Goal: Information Seeking & Learning: Learn about a topic

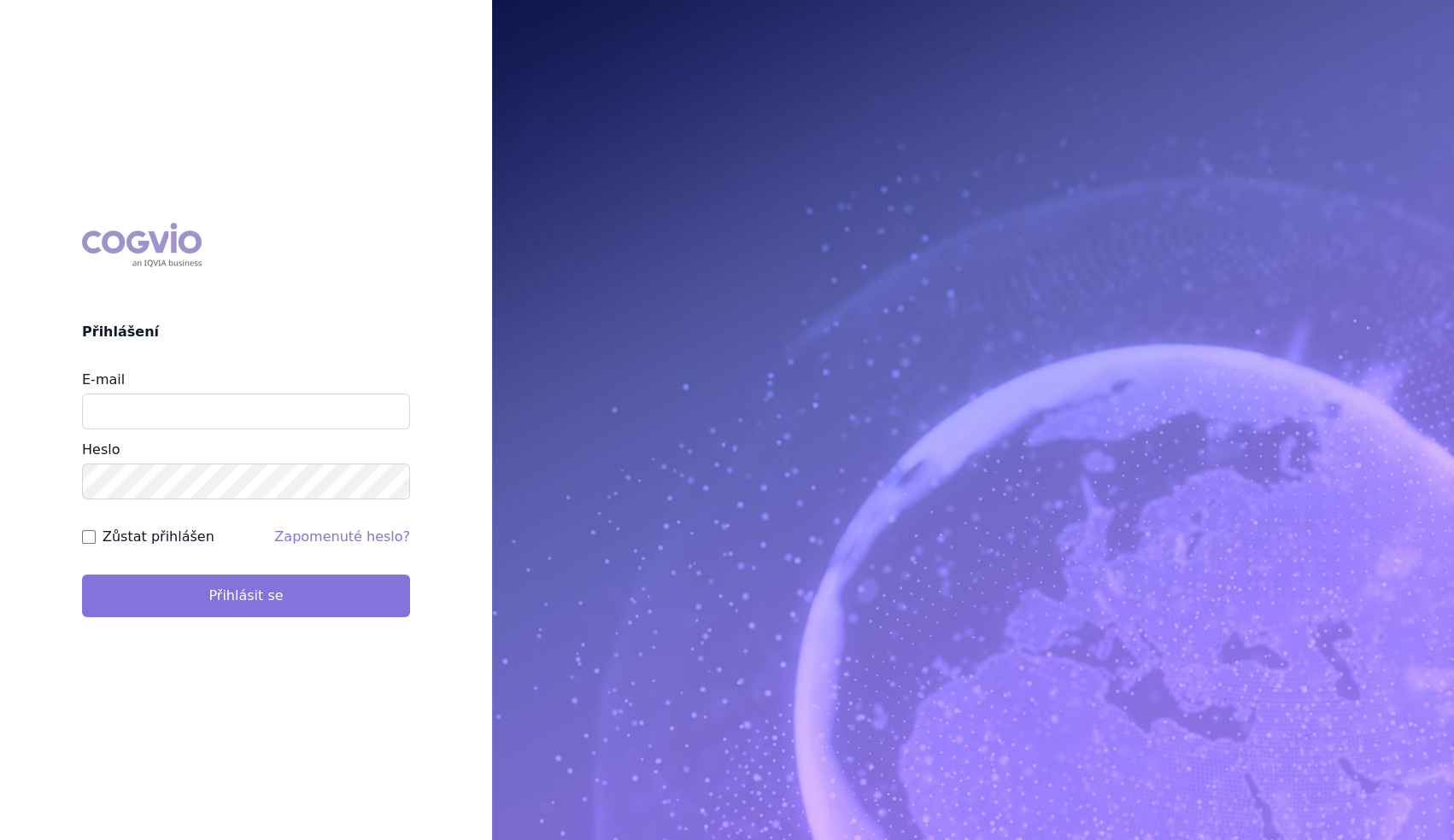
type input "marek_sebrle@accord-healthcare.com"
click at [265, 598] on button "Přihlásit se" at bounding box center [245, 596] width 328 height 42
click at [177, 608] on button "Přihlásit se" at bounding box center [245, 596] width 328 height 42
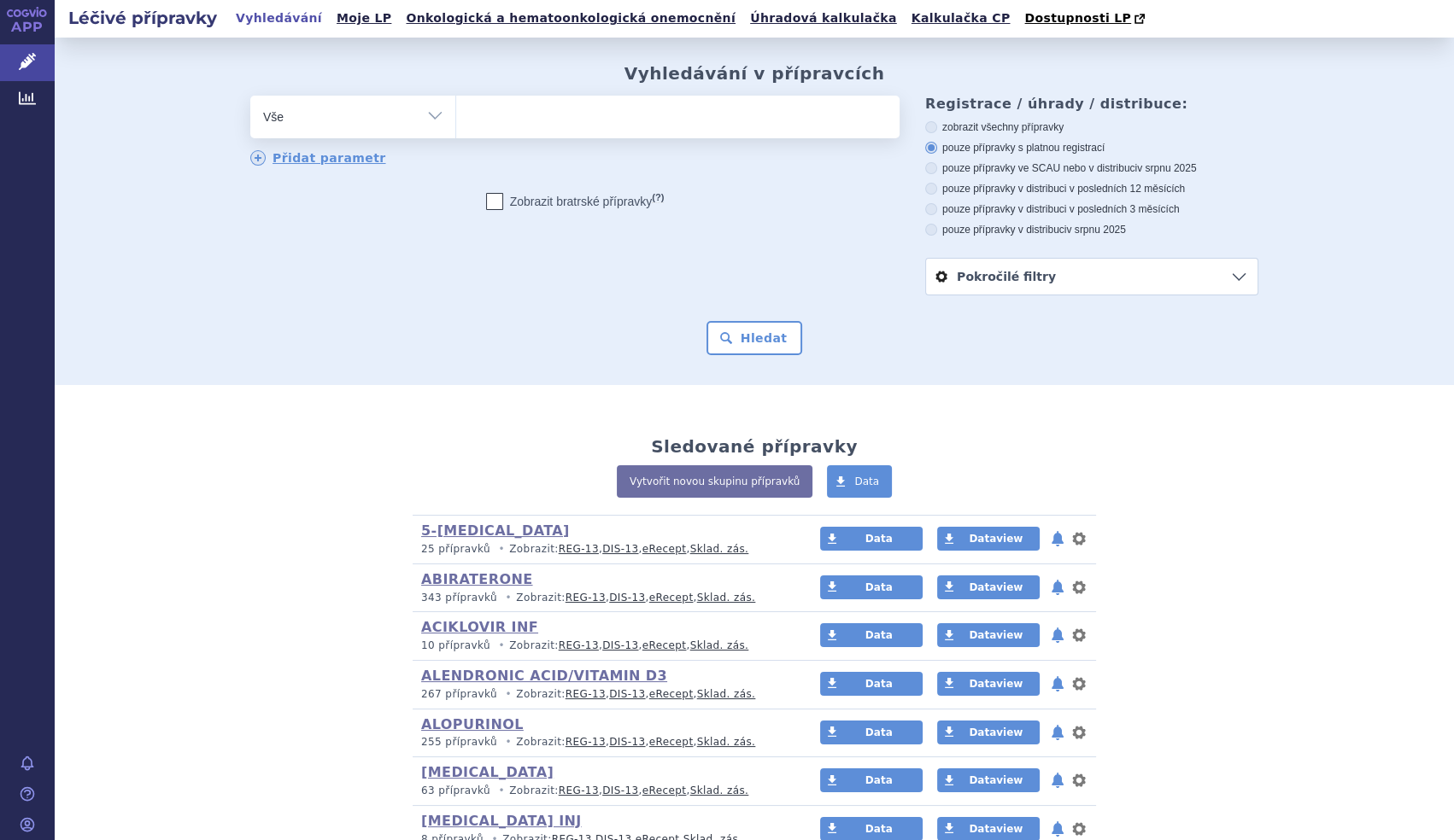
click at [429, 108] on select "Vše Přípravek/SUKL kód MAH VPOIS ATC/Aktivní látka Léková forma Síla" at bounding box center [353, 114] width 205 height 38
select select "filter-product"
click at [250, 97] on select "Vše Přípravek/SUKL kód MAH VPOIS ATC/Aktivní látka Léková forma Síla" at bounding box center [353, 114] width 205 height 38
click at [524, 123] on ul at bounding box center [678, 113] width 443 height 35
click at [456, 123] on select at bounding box center [455, 115] width 1 height 42
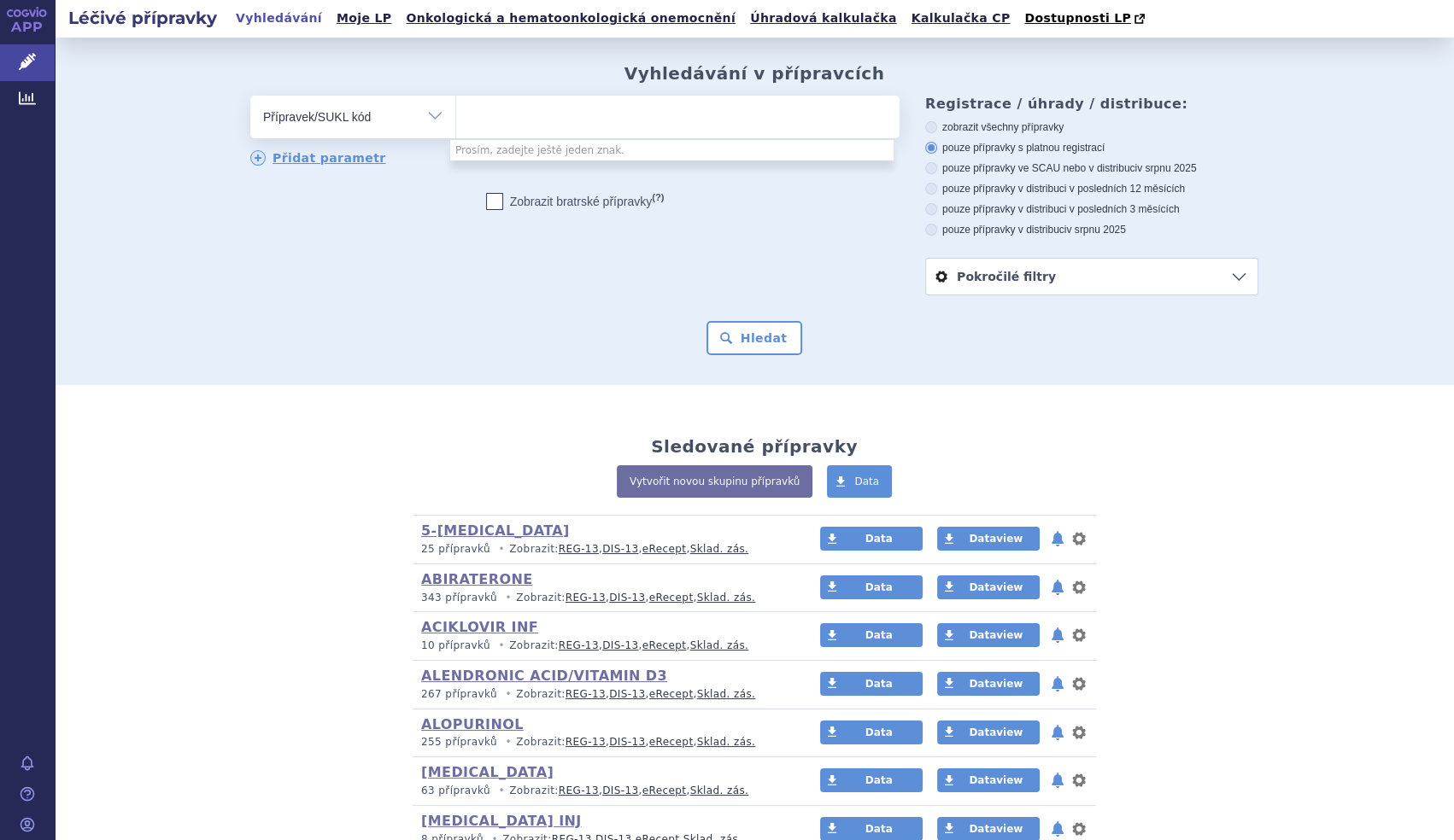
click at [563, 119] on ul at bounding box center [678, 113] width 443 height 35
click at [456, 119] on select at bounding box center [455, 115] width 1 height 42
type input "e"
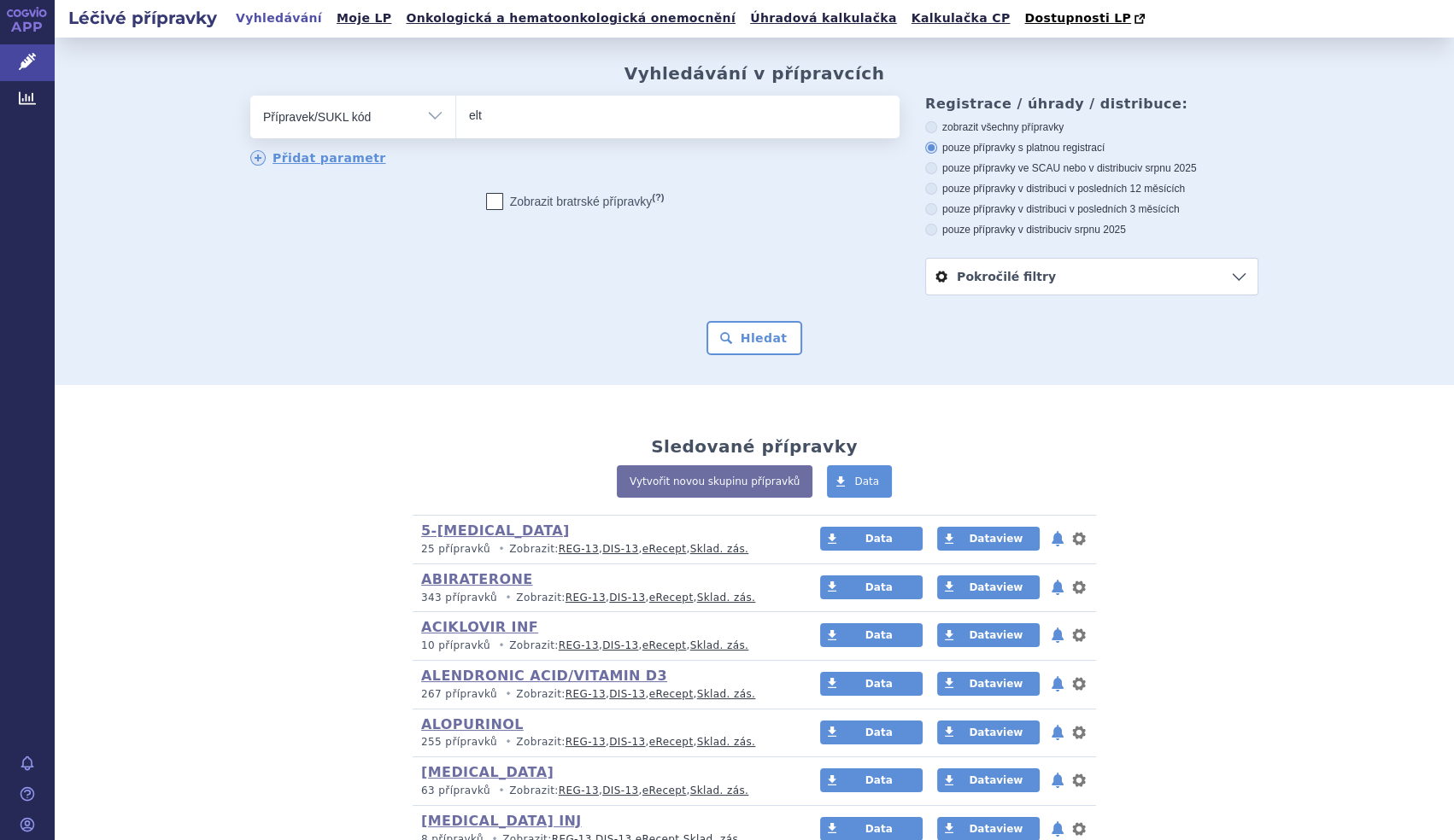
type input "elt"
click at [412, 126] on select "Vše Přípravek/SUKL kód MAH VPOIS ATC/Aktivní látka Léková forma Síla" at bounding box center [353, 114] width 205 height 38
select select "filter-atc-group"
click at [250, 97] on select "Vše Přípravek/SUKL kód MAH VPOIS ATC/Aktivní látka Léková forma Síla" at bounding box center [353, 114] width 205 height 38
click at [538, 112] on ul at bounding box center [678, 113] width 443 height 35
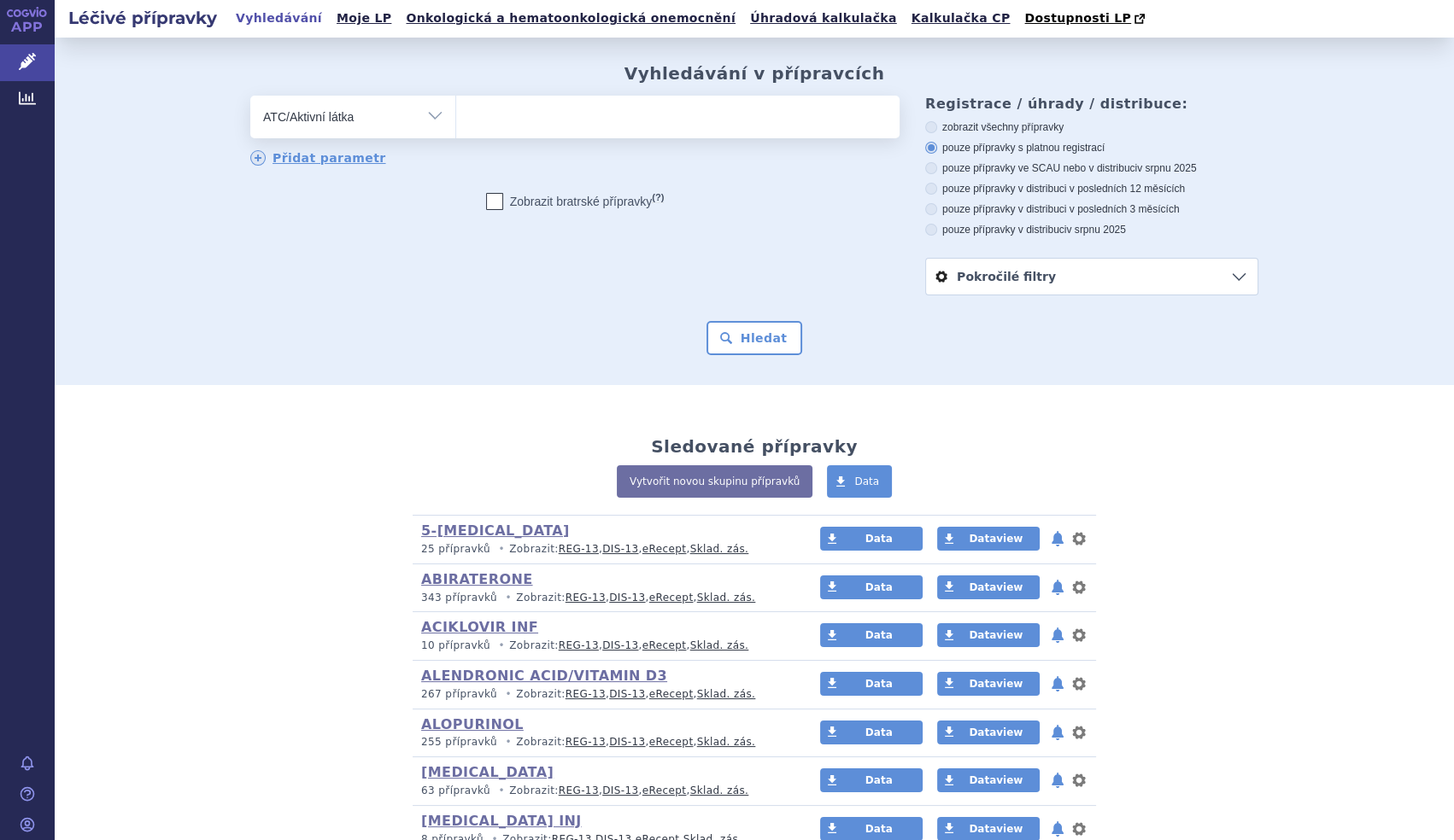
click at [456, 112] on select at bounding box center [455, 115] width 1 height 42
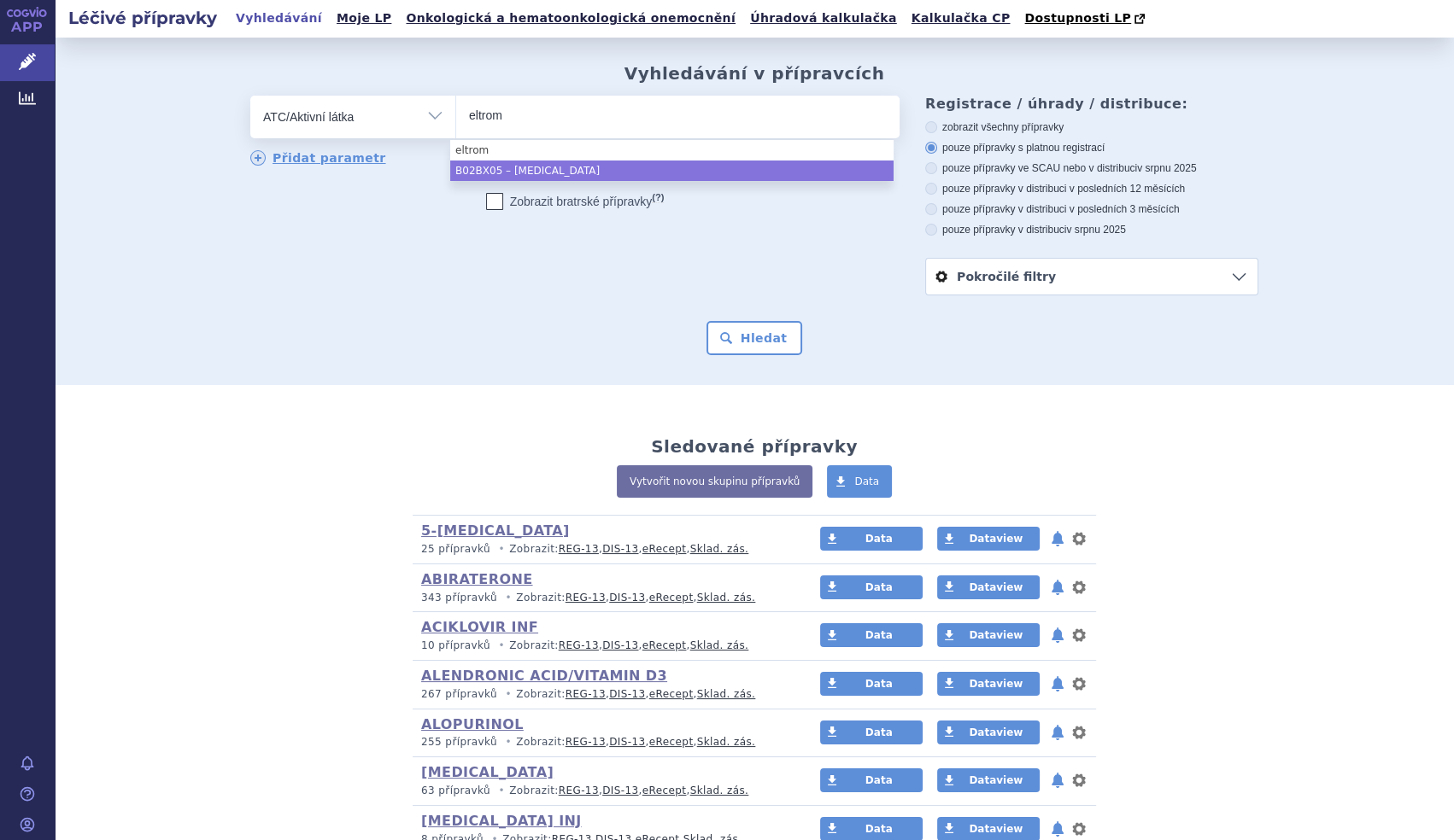
type input "eltrom"
select select "B02BX05"
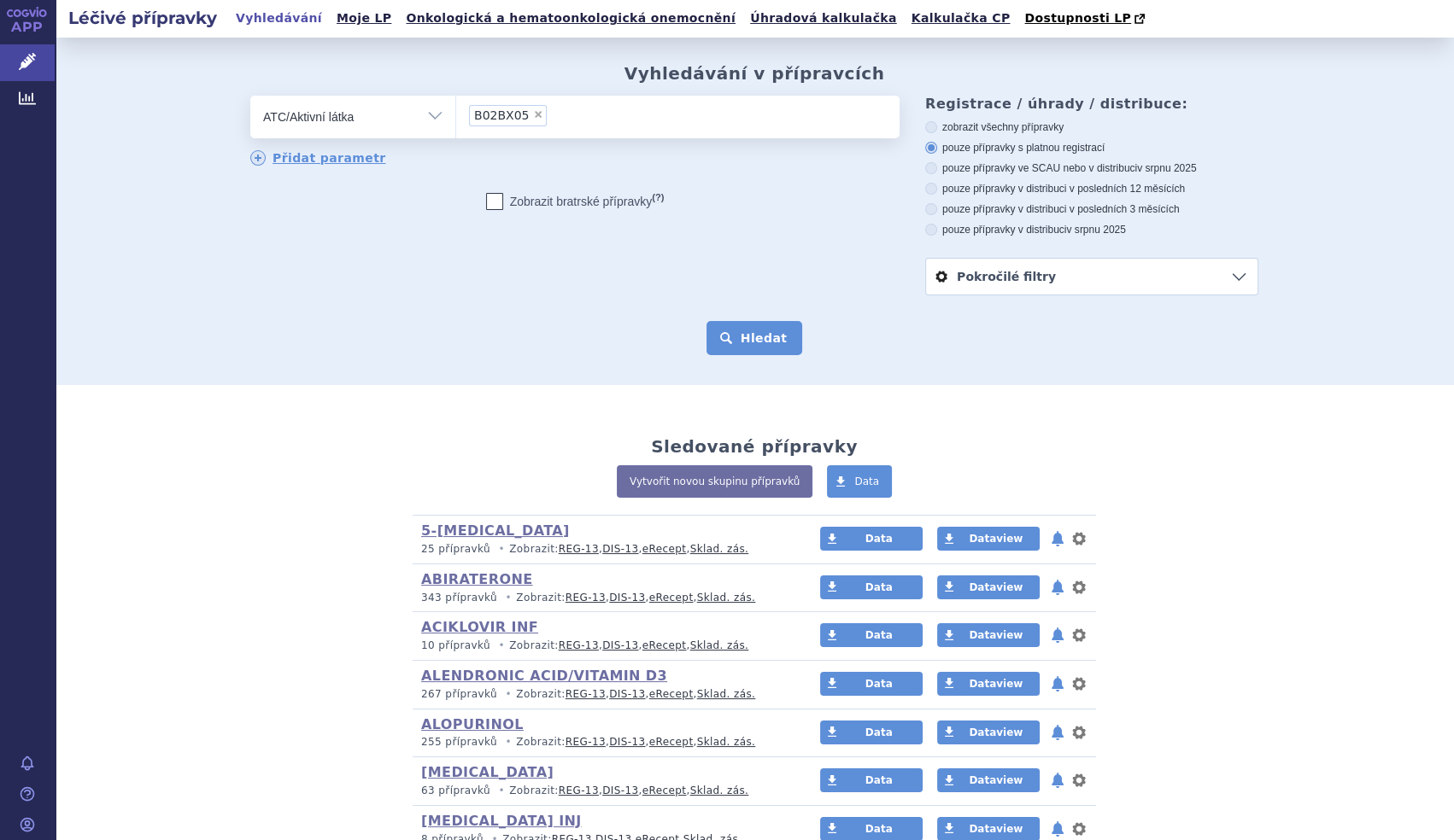
click at [760, 355] on button "Hledat" at bounding box center [755, 338] width 97 height 34
click at [754, 339] on button "Hledat" at bounding box center [755, 338] width 97 height 34
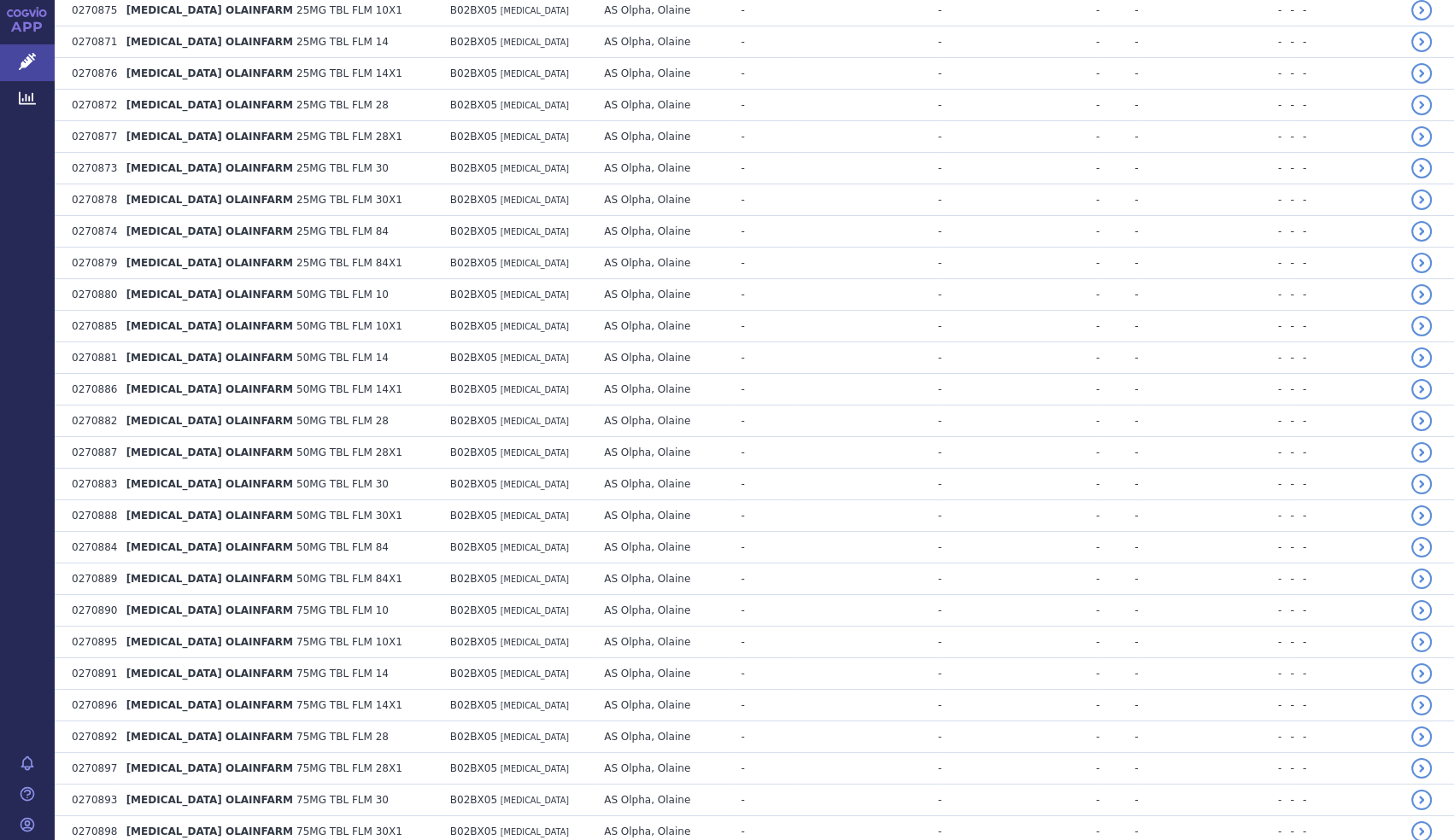
scroll to position [2943, 0]
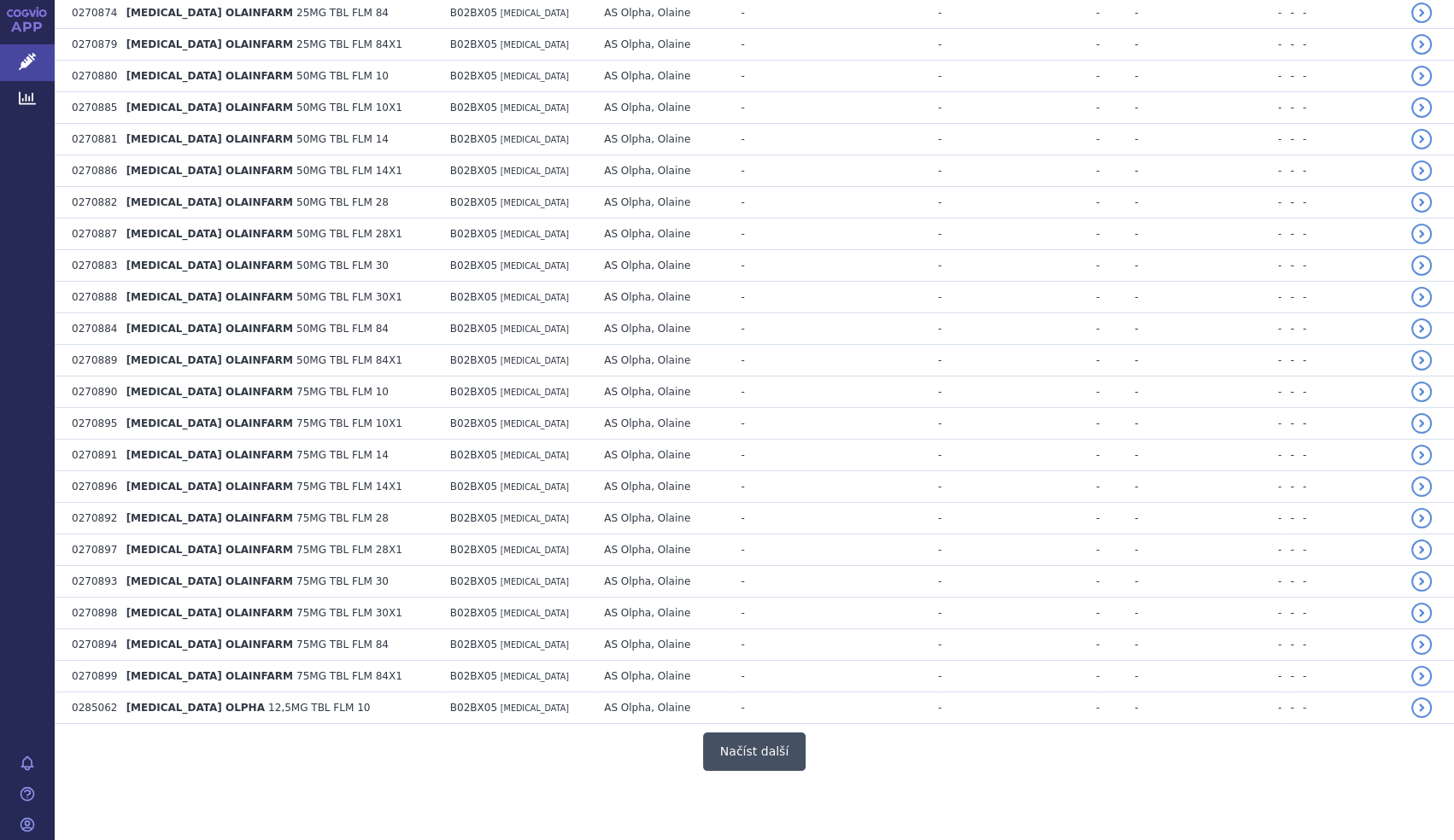
click at [759, 756] on button "Načíst další" at bounding box center [755, 751] width 102 height 38
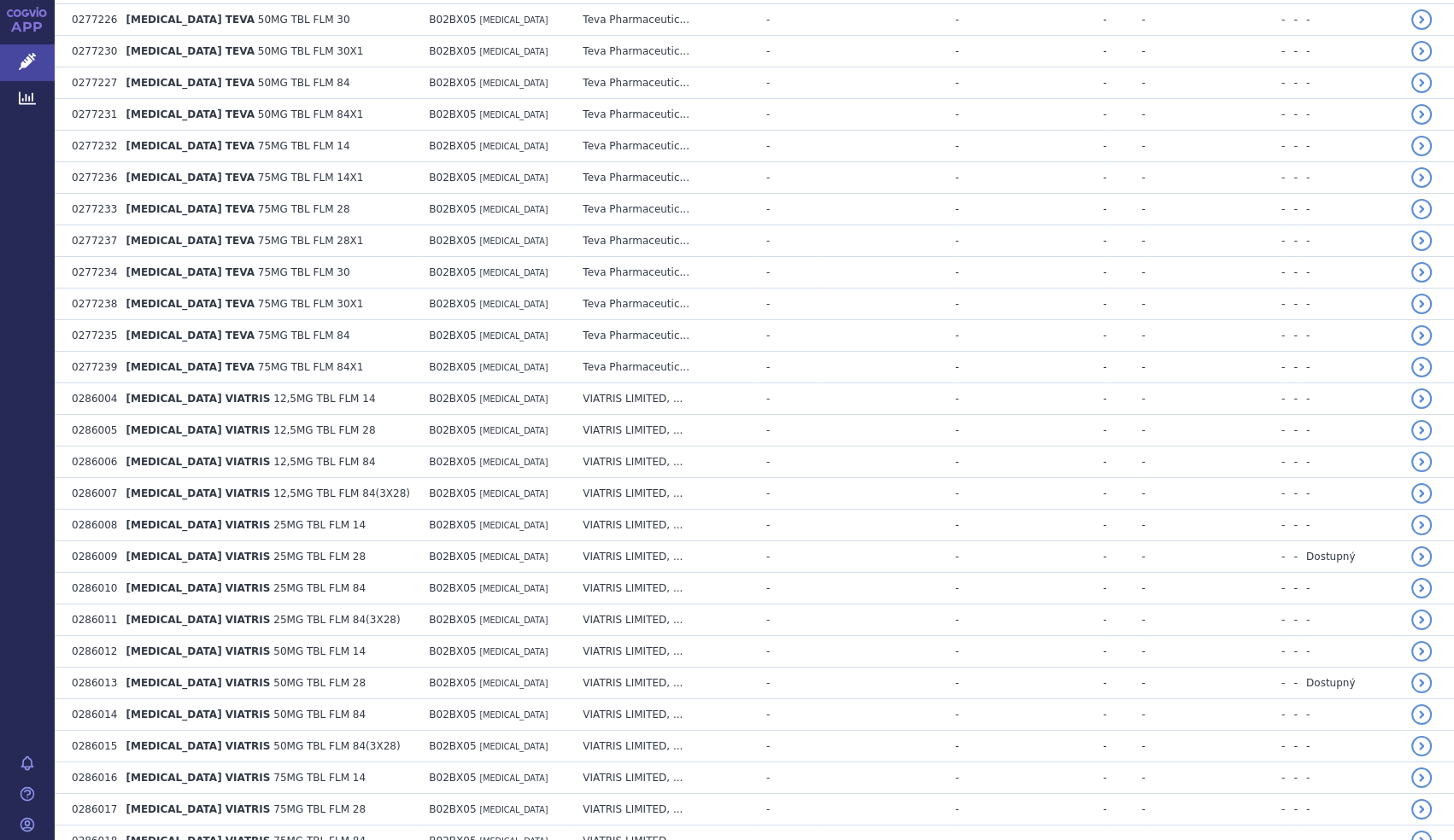
scroll to position [6094, 0]
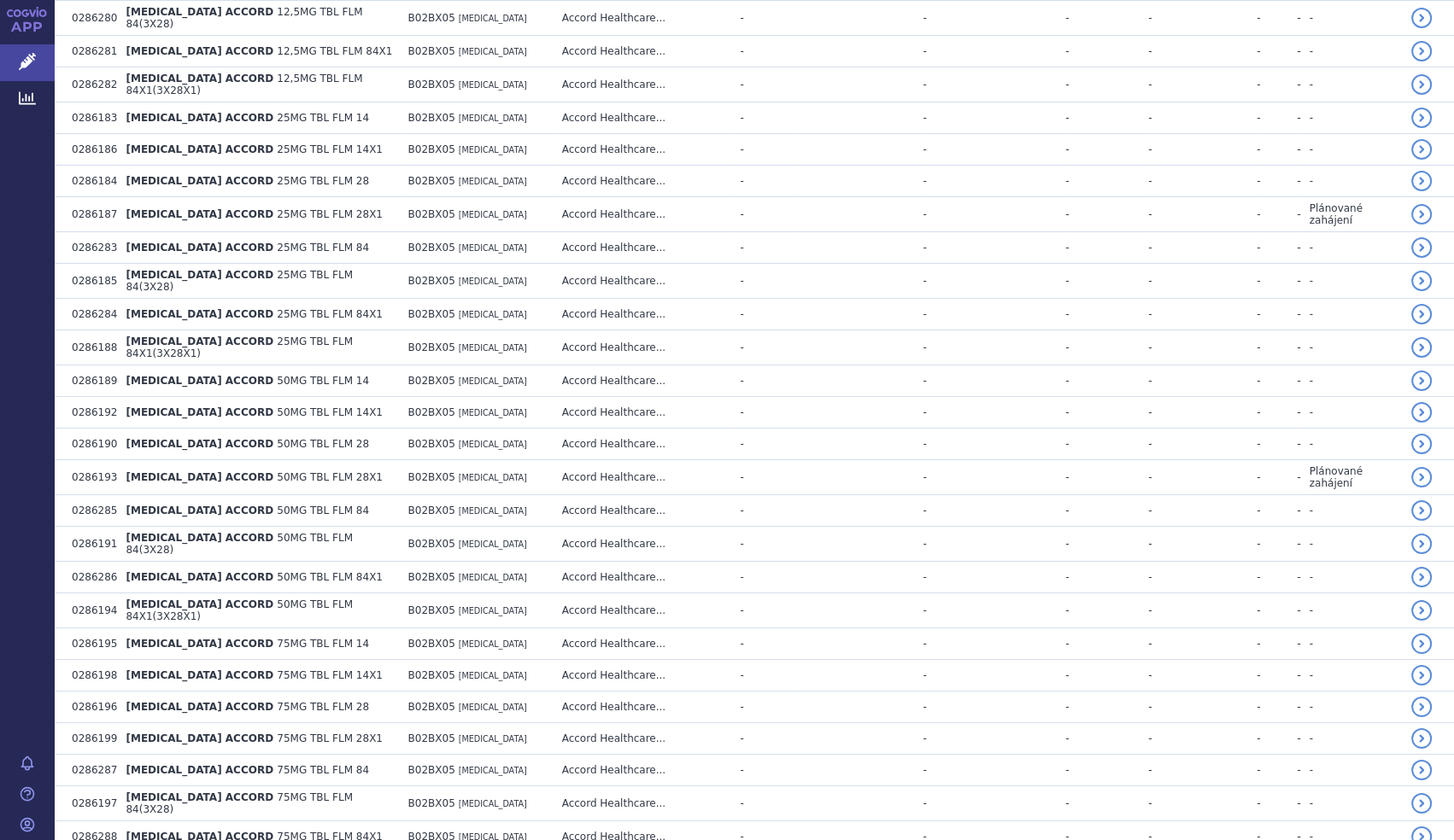
scroll to position [661, 0]
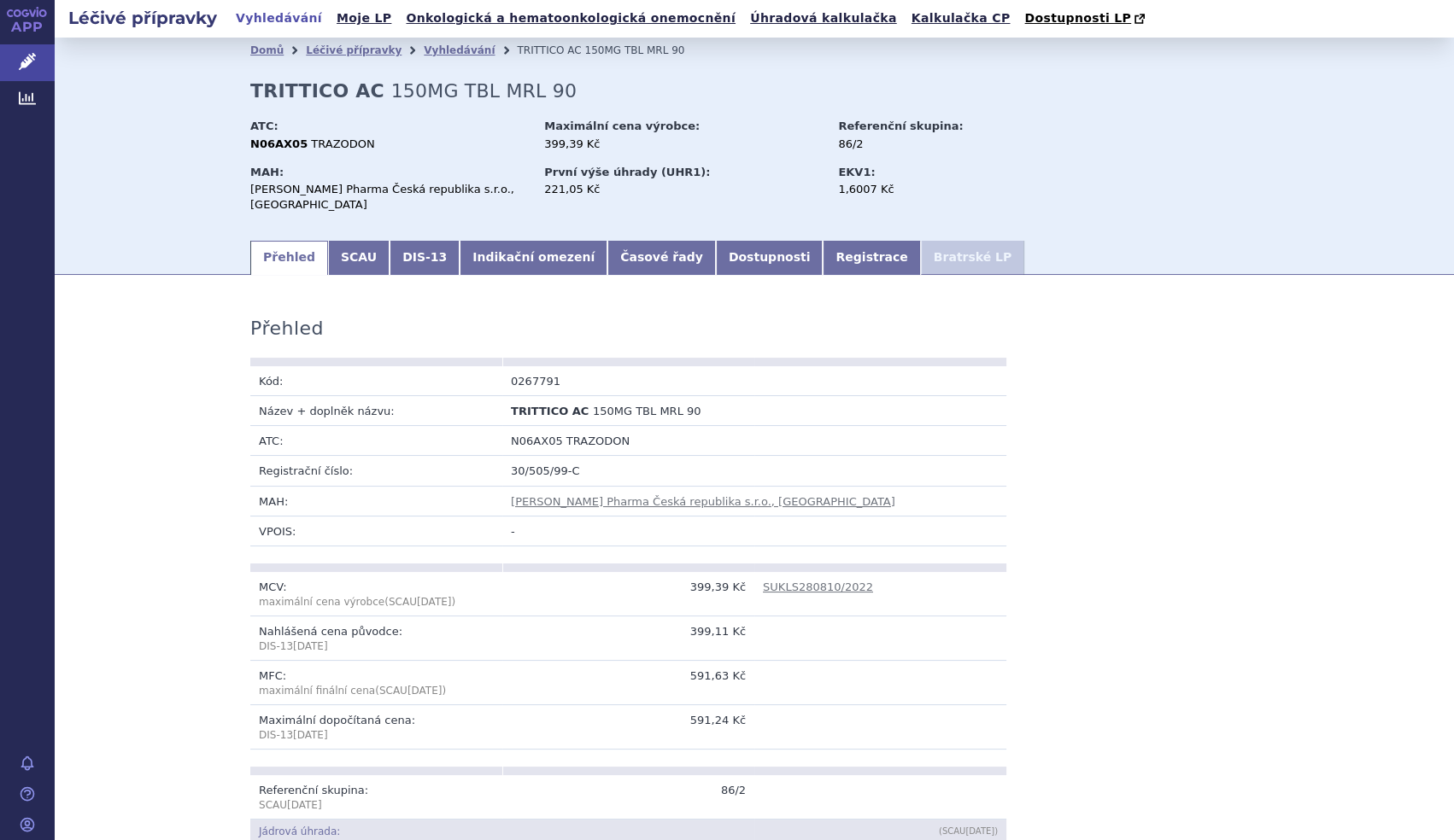
scroll to position [544, 0]
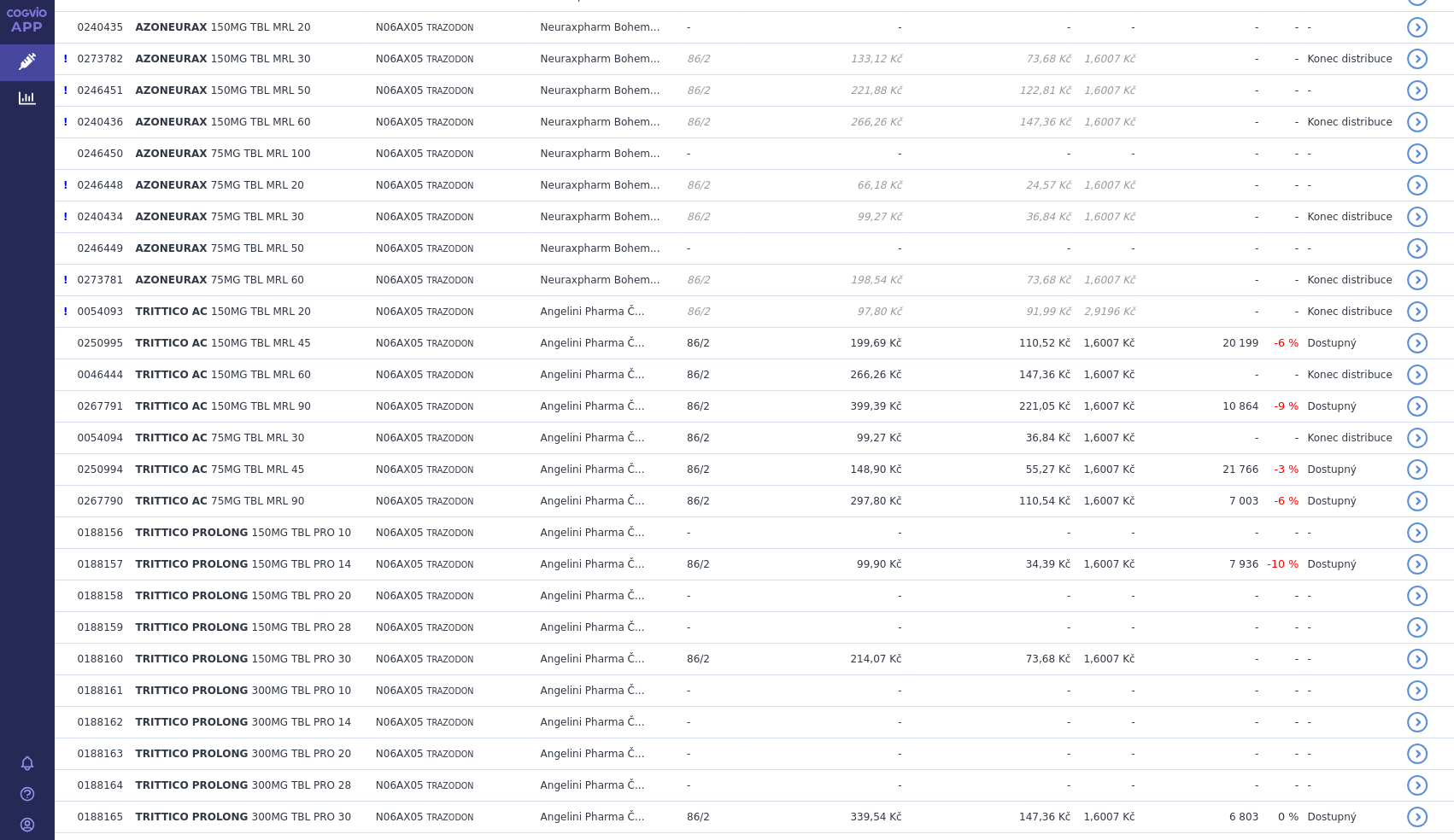
scroll to position [588, 0]
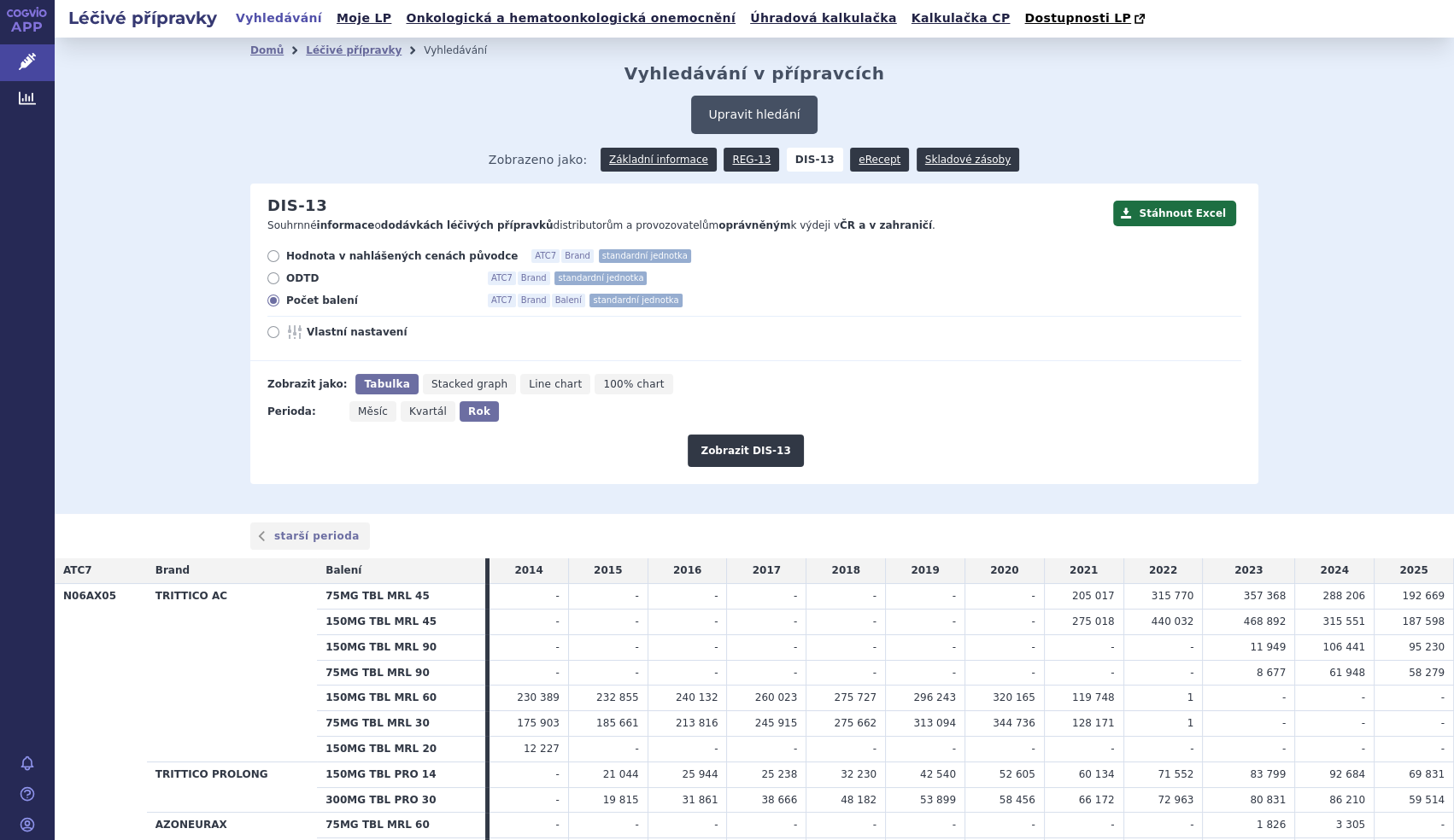
click at [699, 123] on button "Upravit hledání" at bounding box center [754, 114] width 125 height 38
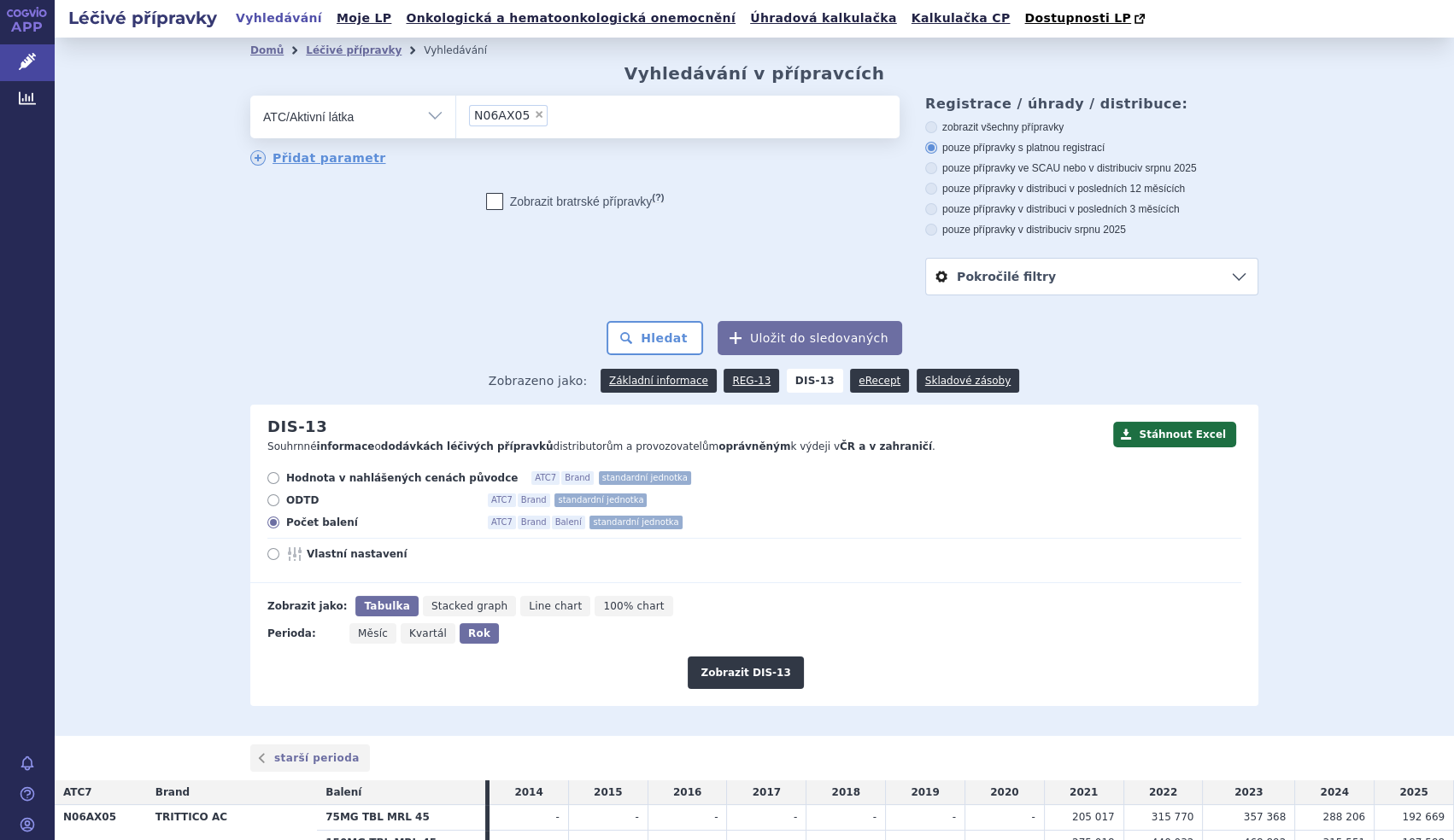
click at [529, 121] on li "× N06AX05" at bounding box center [508, 116] width 79 height 22
click at [456, 121] on select "N06AX05" at bounding box center [455, 115] width 1 height 42
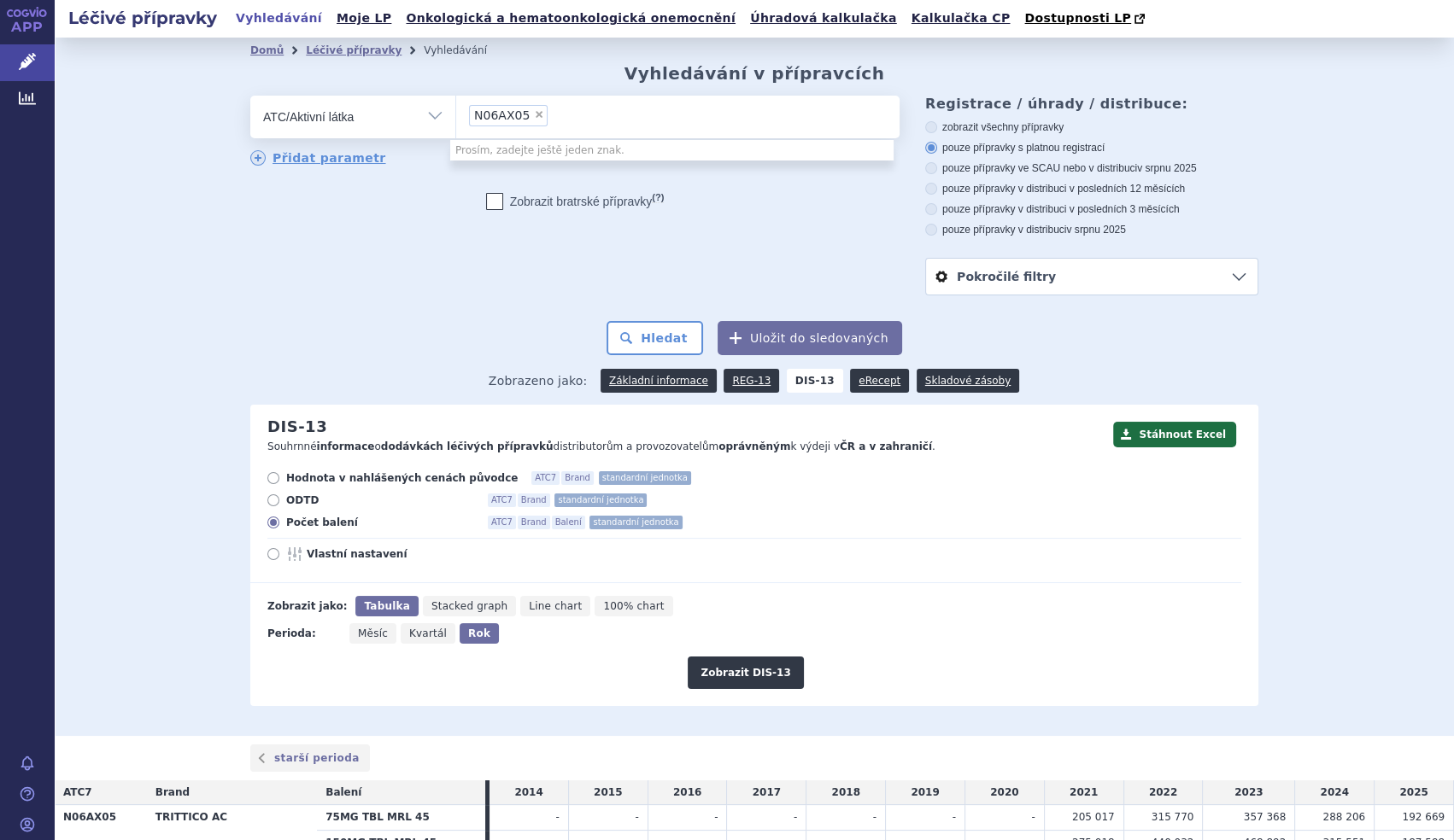
click at [534, 111] on span "×" at bounding box center [539, 114] width 10 height 10
click at [456, 111] on select "N06AX05" at bounding box center [455, 115] width 1 height 42
select select
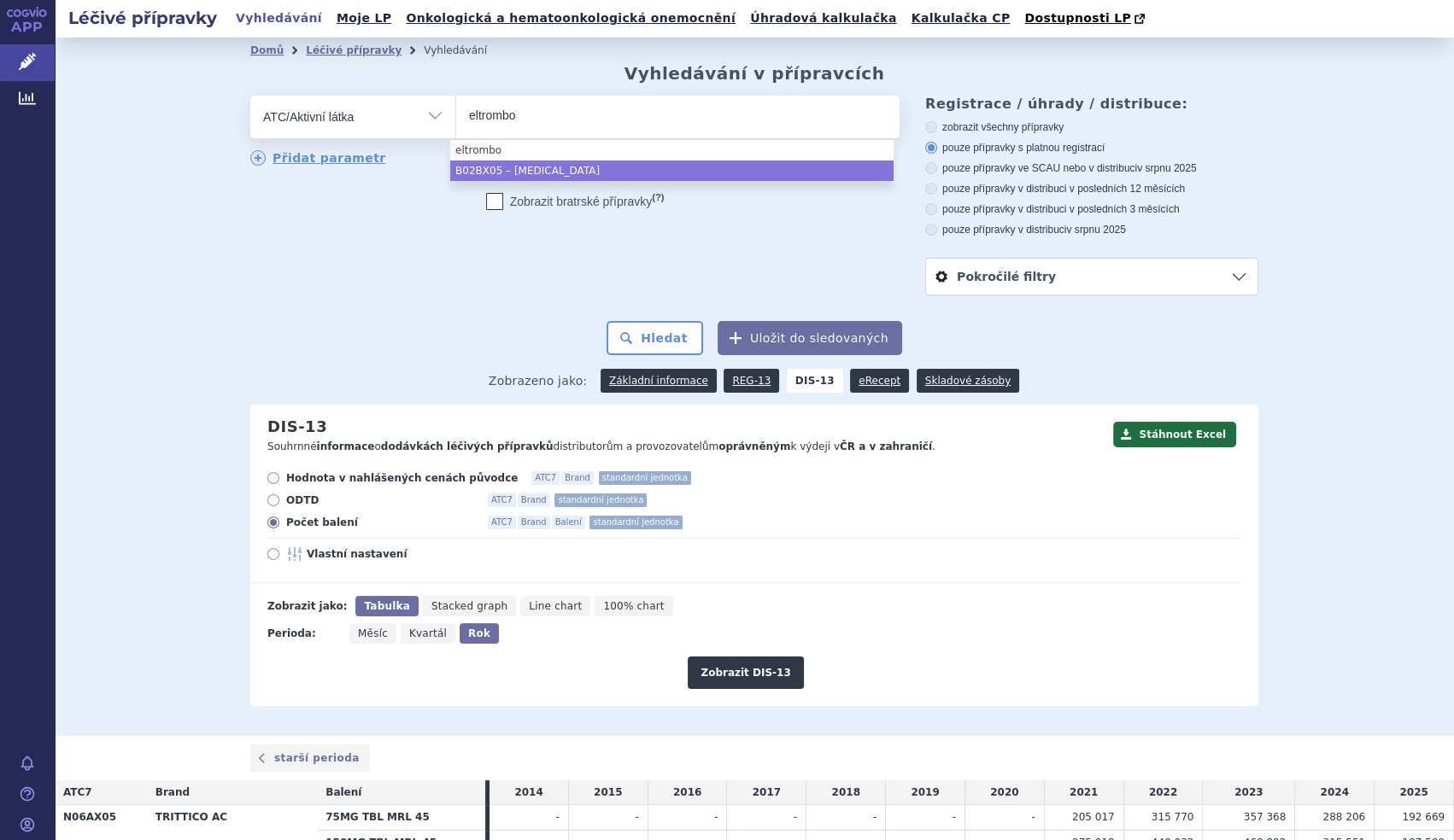
type input "eltrombo"
select select "B02BX05"
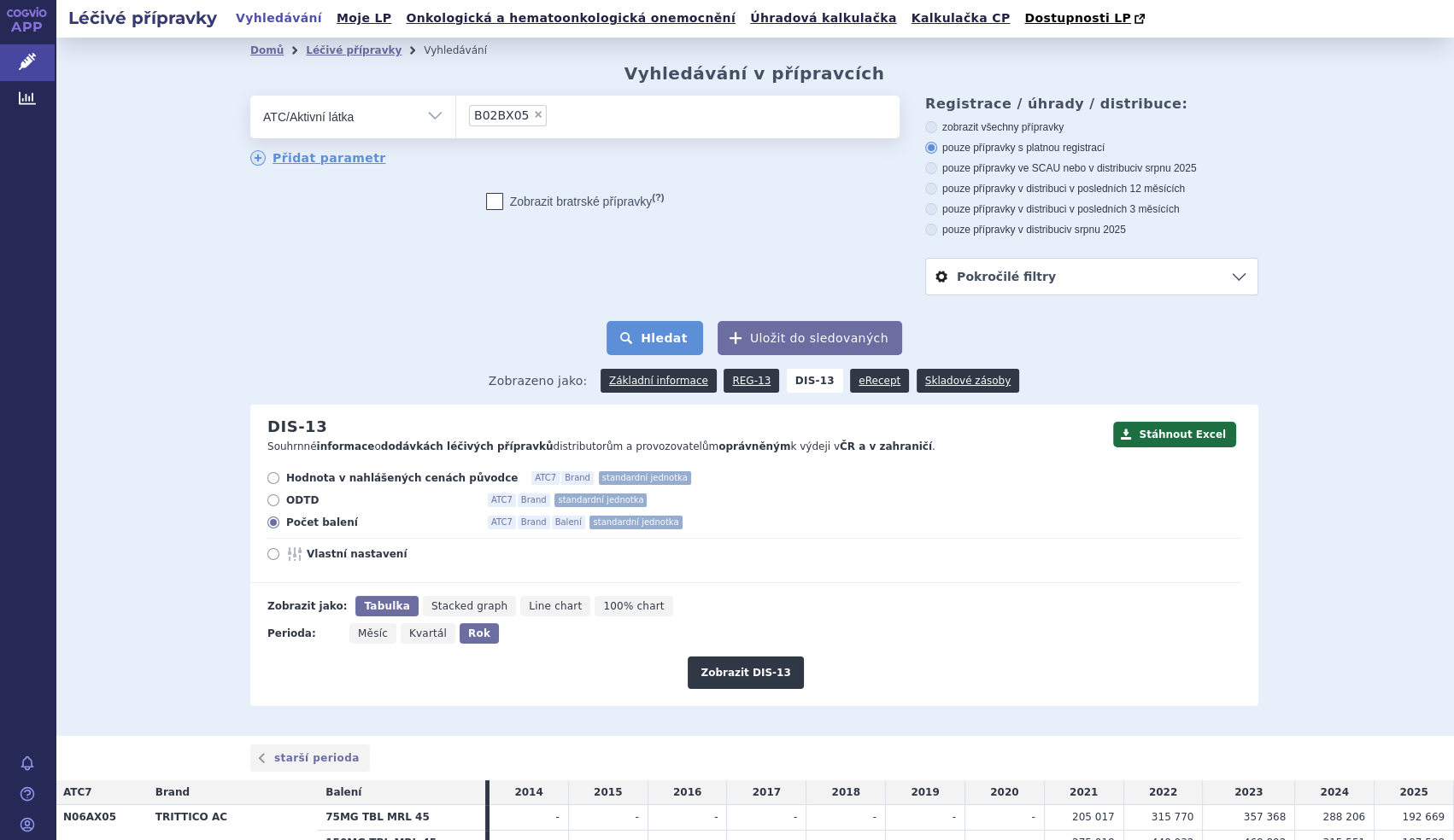
click at [638, 329] on button "Hledat" at bounding box center [655, 338] width 97 height 34
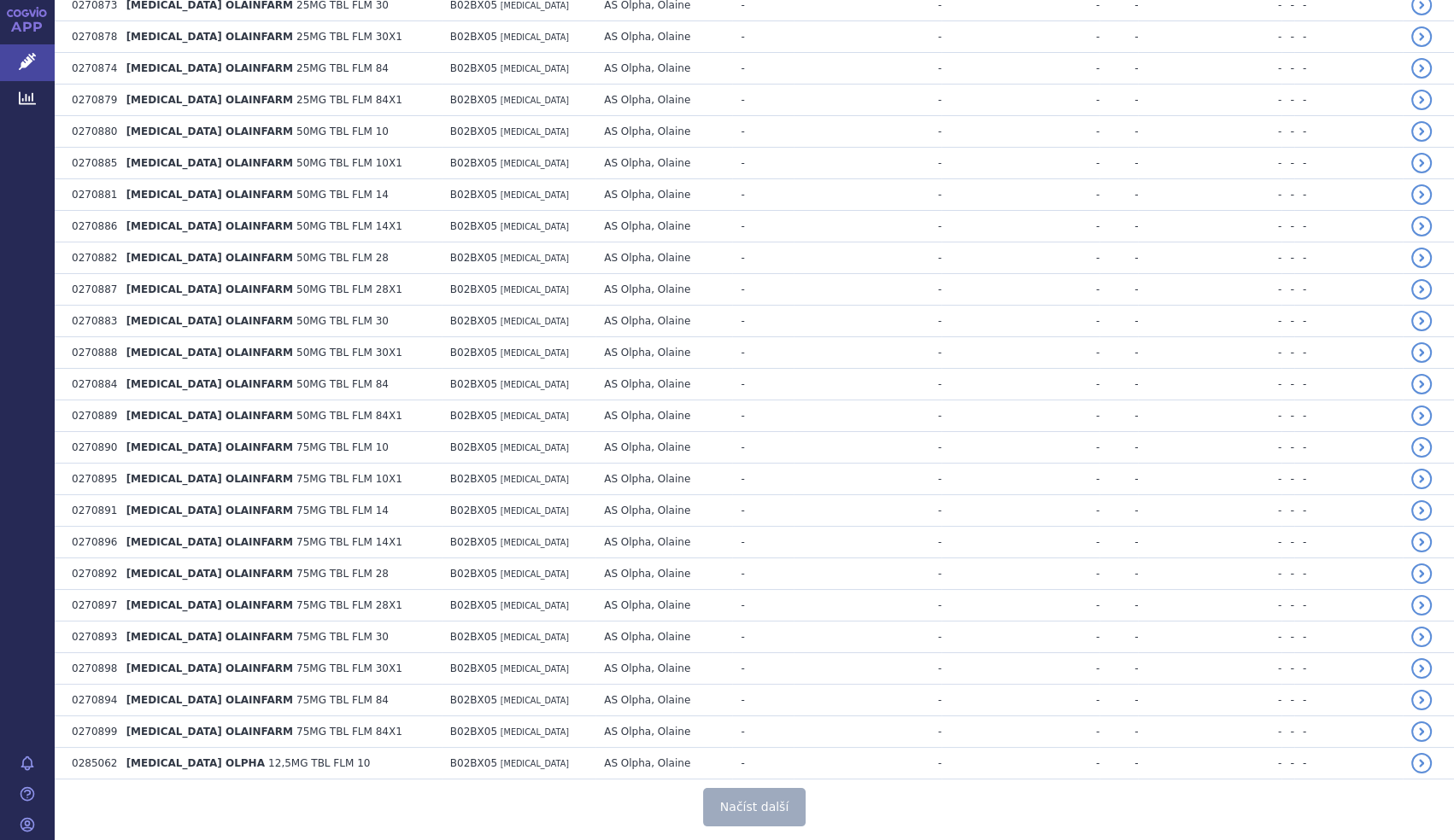
scroll to position [2943, 0]
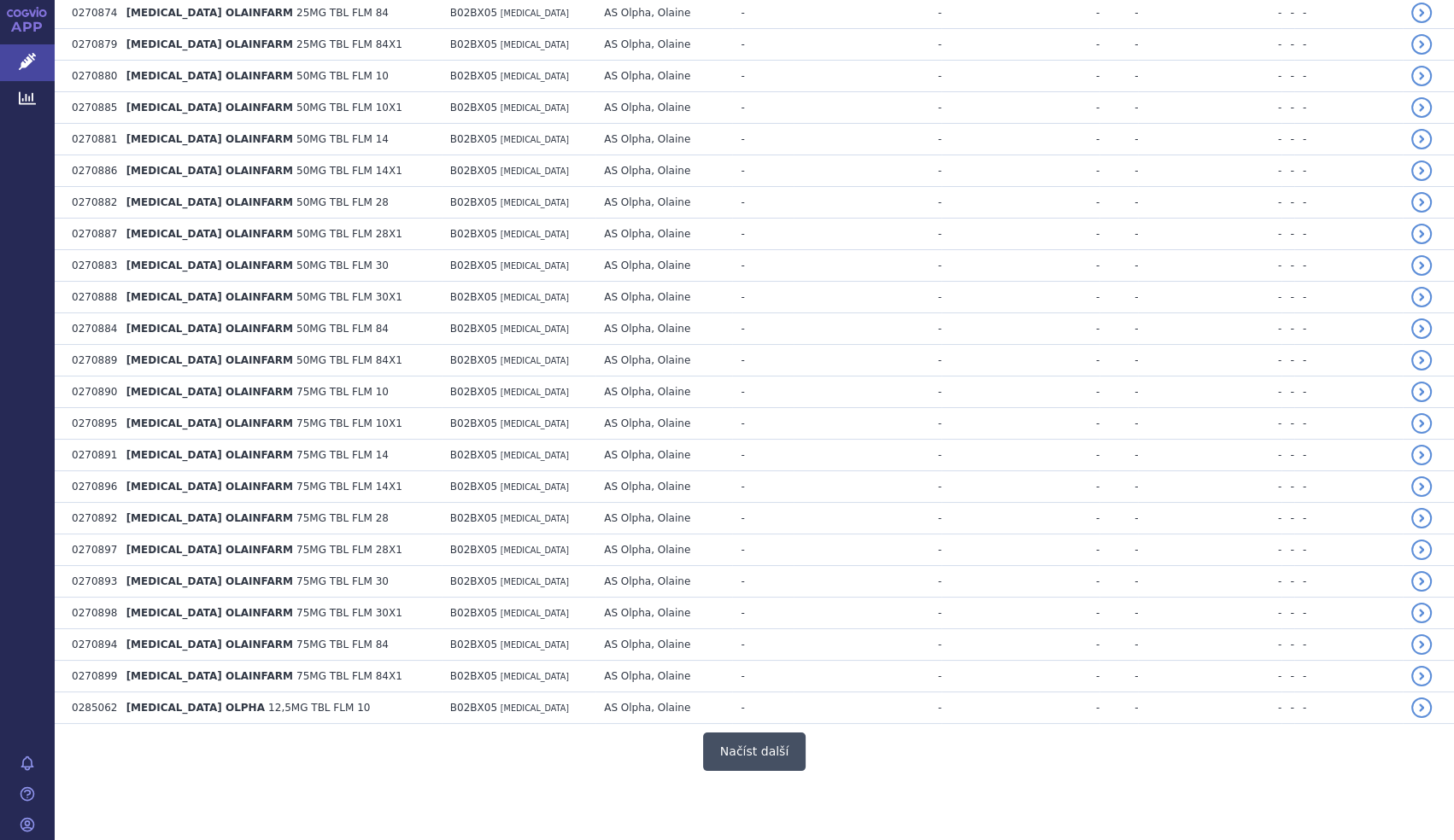
drag, startPoint x: 805, startPoint y: 732, endPoint x: 785, endPoint y: 731, distance: 20.0
click at [785, 733] on div "Načíst další" at bounding box center [755, 751] width 1400 height 38
click at [785, 733] on button "Načíst další" at bounding box center [755, 751] width 102 height 38
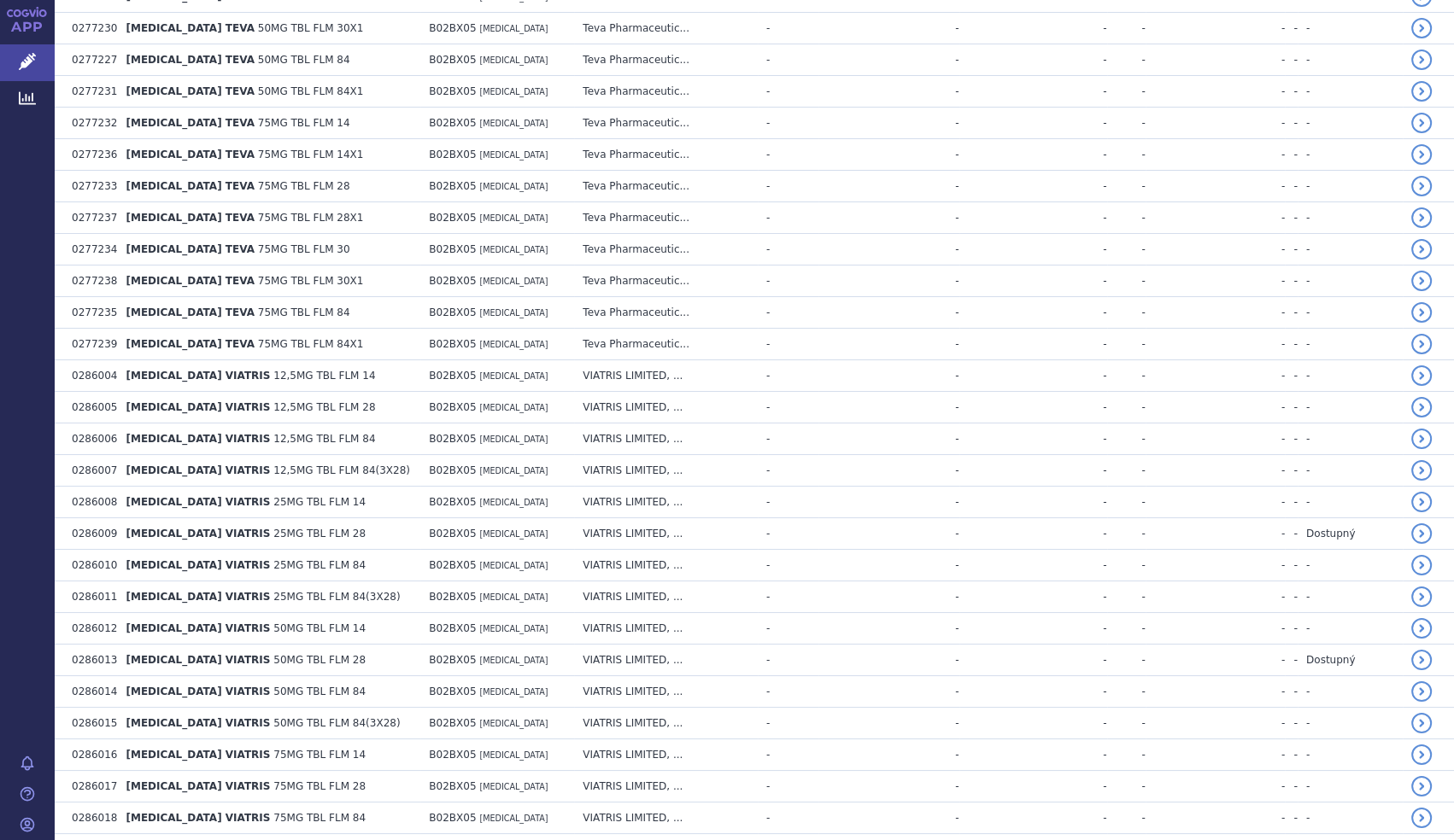
scroll to position [6084, 0]
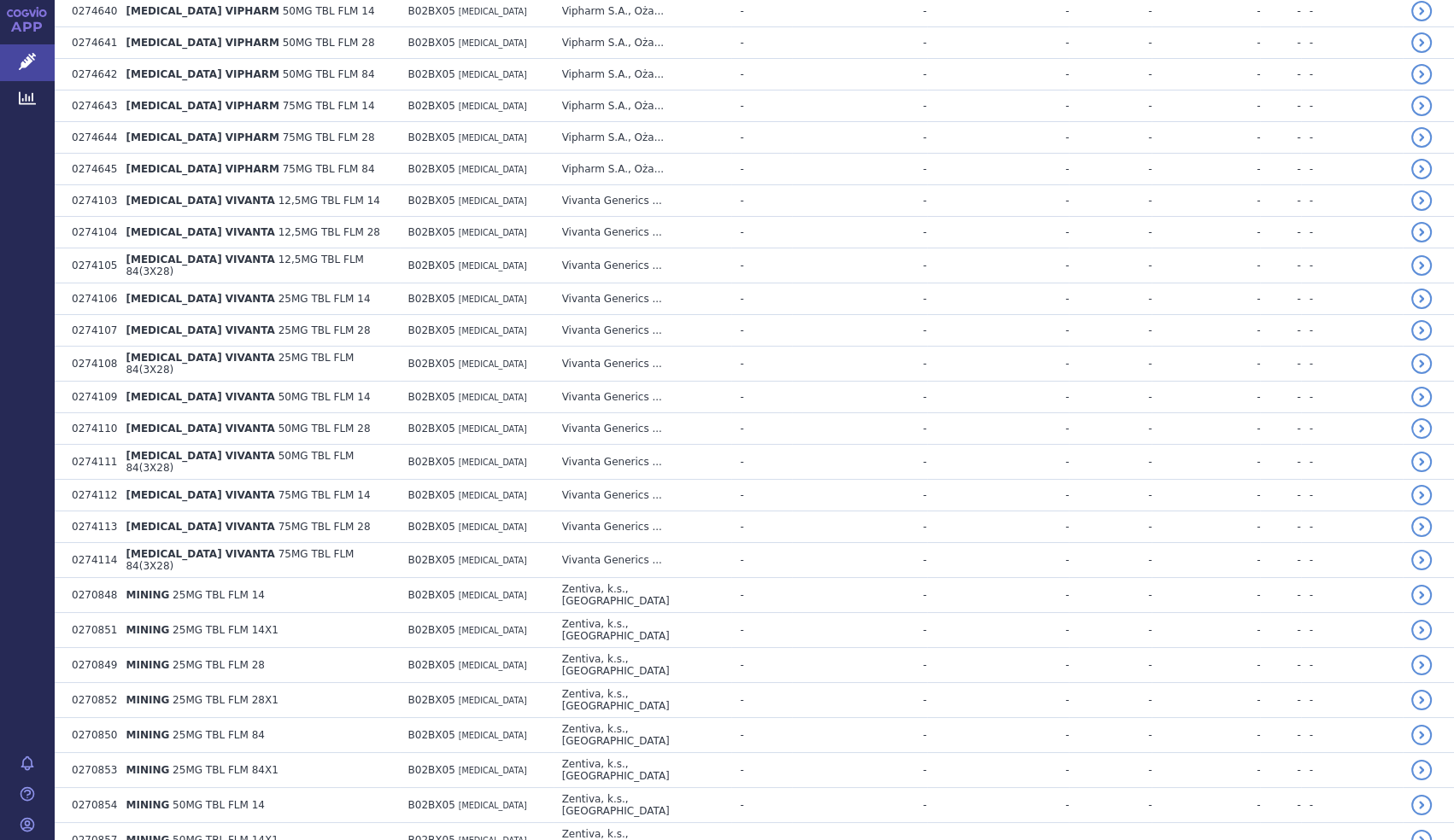
scroll to position [7259, 0]
